Goal: Answer question/provide support

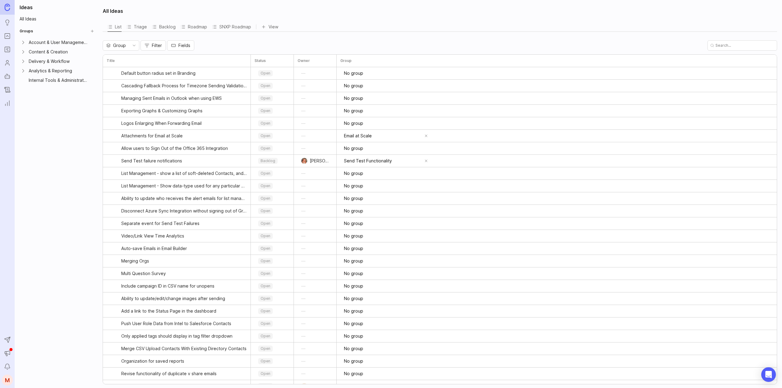
click at [11, 38] on link "Portal" at bounding box center [7, 36] width 11 height 11
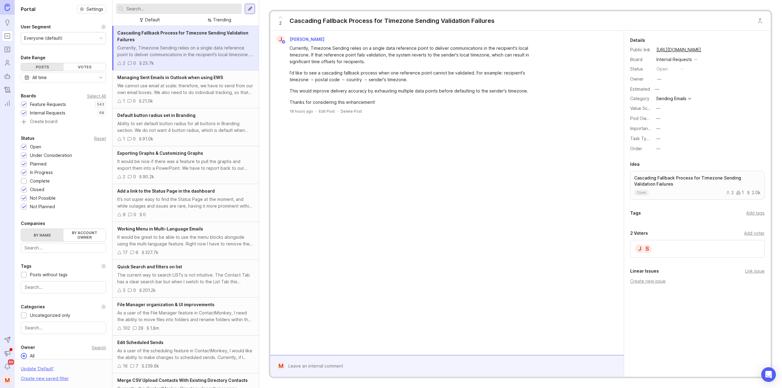
click at [168, 8] on input "text" at bounding box center [182, 8] width 113 height 7
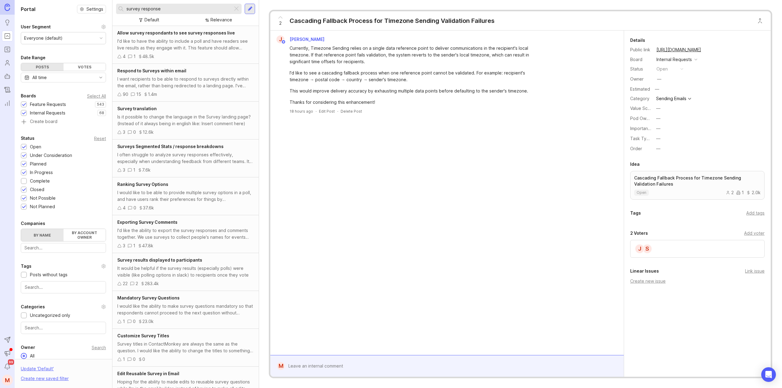
type input "survey response"
click at [184, 35] on span "Allow survey respondants to see survey responses live" at bounding box center [176, 32] width 118 height 5
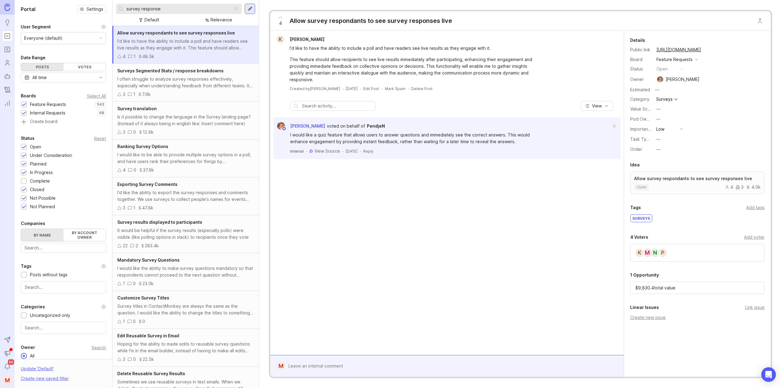
click at [686, 247] on div "P N M K" at bounding box center [697, 253] width 134 height 18
click at [752, 236] on div "Add voter" at bounding box center [754, 237] width 20 height 7
type input "b"
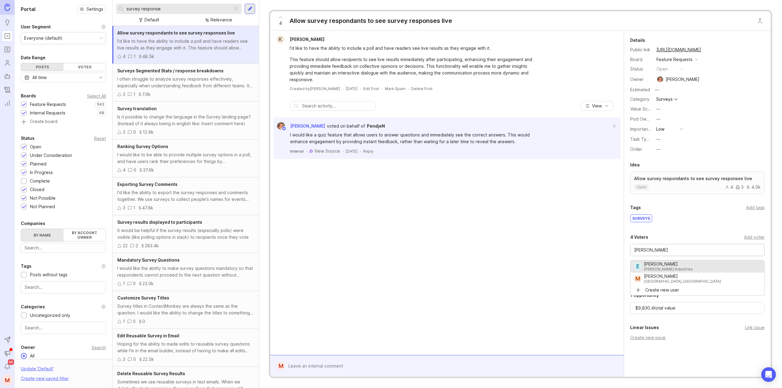
drag, startPoint x: 645, startPoint y: 251, endPoint x: 621, endPoint y: 251, distance: 23.8
click at [621, 251] on div "K [PERSON_NAME] I'd like to have the ability to include a poll and have readers…" at bounding box center [520, 204] width 500 height 346
type input "[PERSON_NAME]"
drag, startPoint x: 674, startPoint y: 250, endPoint x: 615, endPoint y: 255, distance: 59.2
click at [615, 255] on div "K [PERSON_NAME] I'd like to have the ability to include a poll and have readers…" at bounding box center [520, 204] width 500 height 346
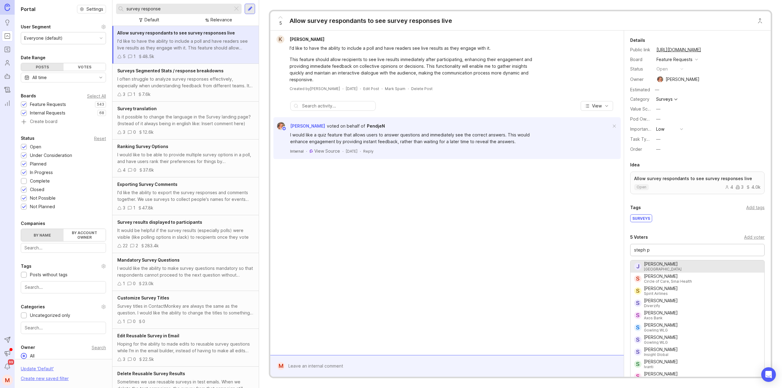
type input "[PERSON_NAME]"
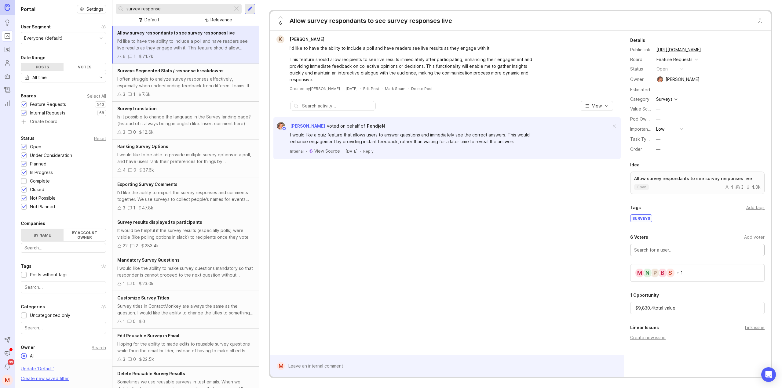
click at [206, 234] on div "It would be helpful if the survey results (especially polls) were visible (like…" at bounding box center [185, 233] width 137 height 13
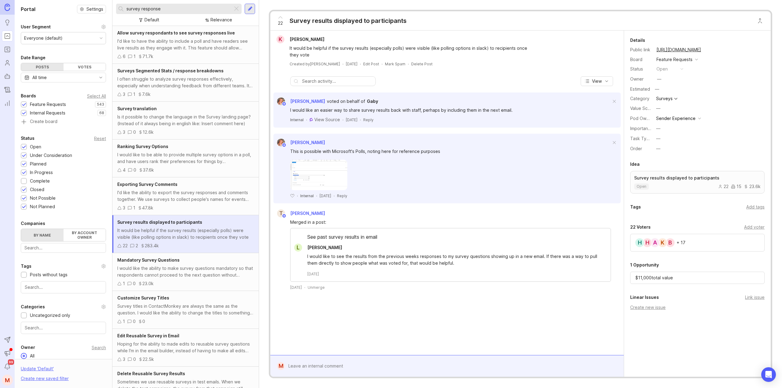
click at [758, 228] on div "Add voter" at bounding box center [754, 227] width 20 height 7
type input "[PERSON_NAME]"
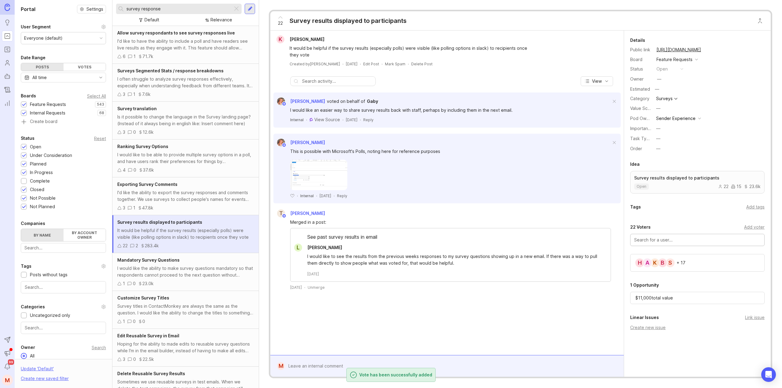
click at [663, 240] on input "text" at bounding box center [697, 240] width 126 height 7
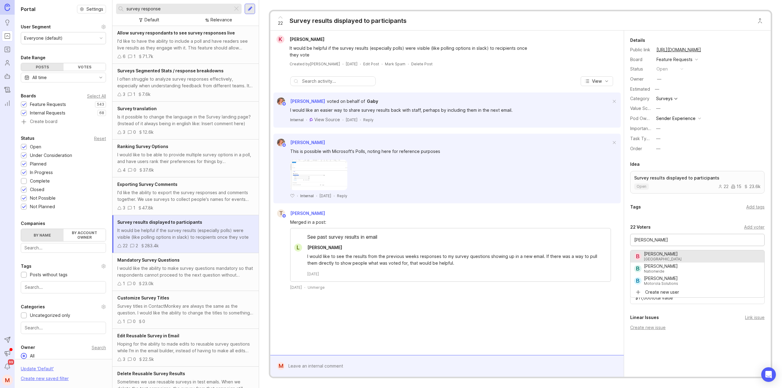
type input "[PERSON_NAME]"
